Goal: Task Accomplishment & Management: Manage account settings

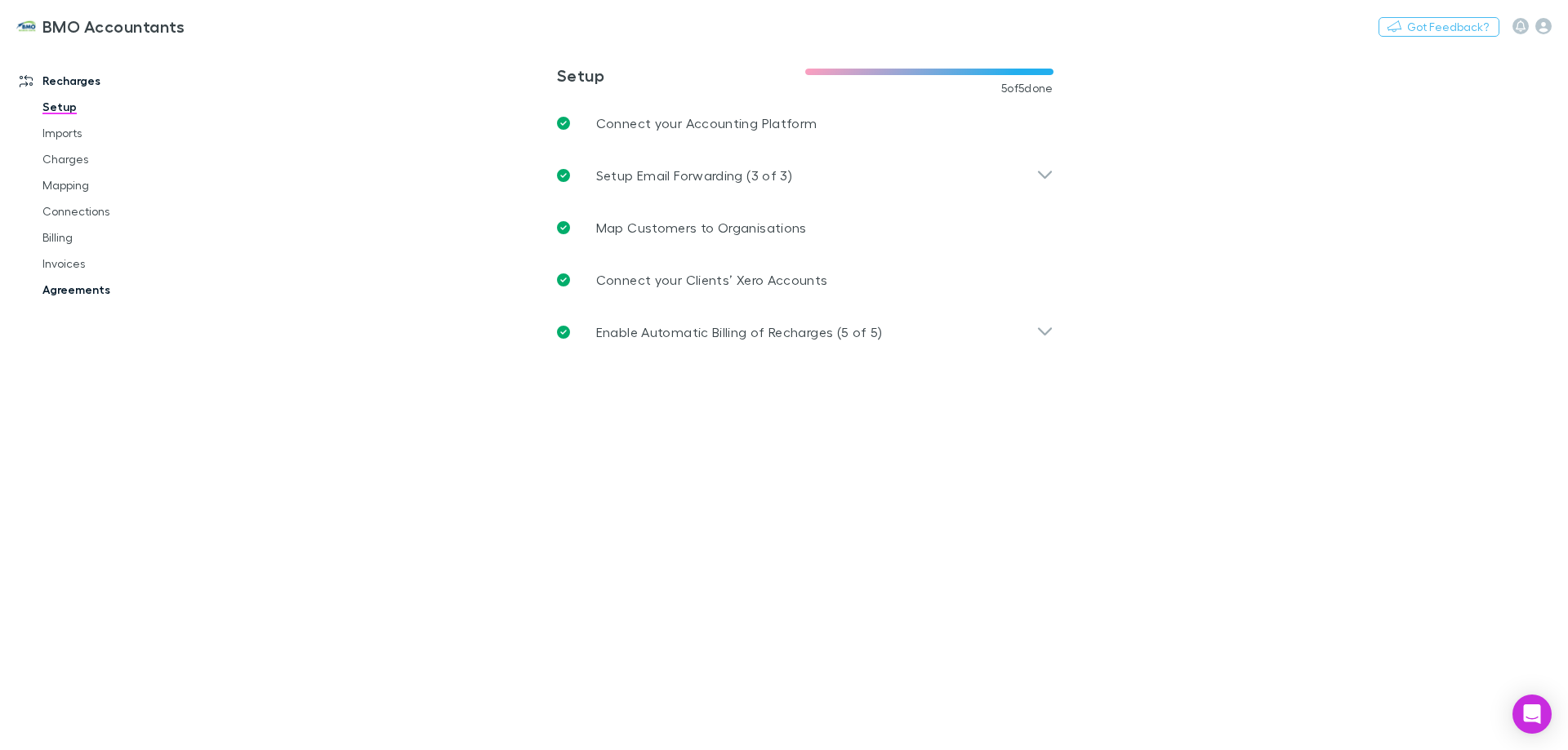
click at [80, 288] on link "Agreements" at bounding box center [123, 289] width 194 height 26
